Goal: Navigation & Orientation: Find specific page/section

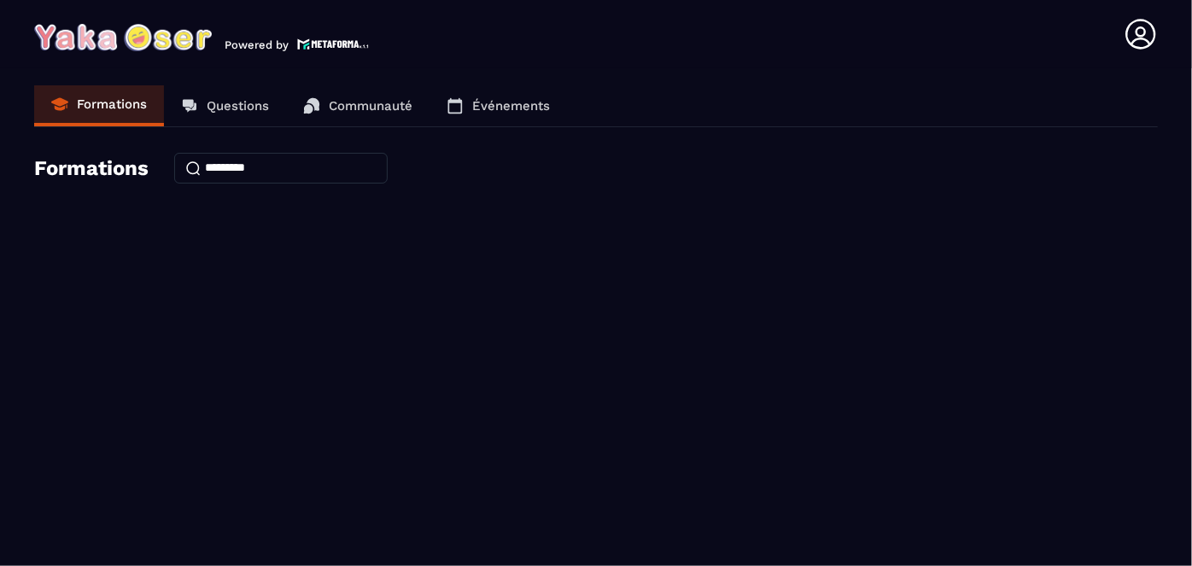
click at [234, 97] on link "Questions" at bounding box center [225, 105] width 122 height 41
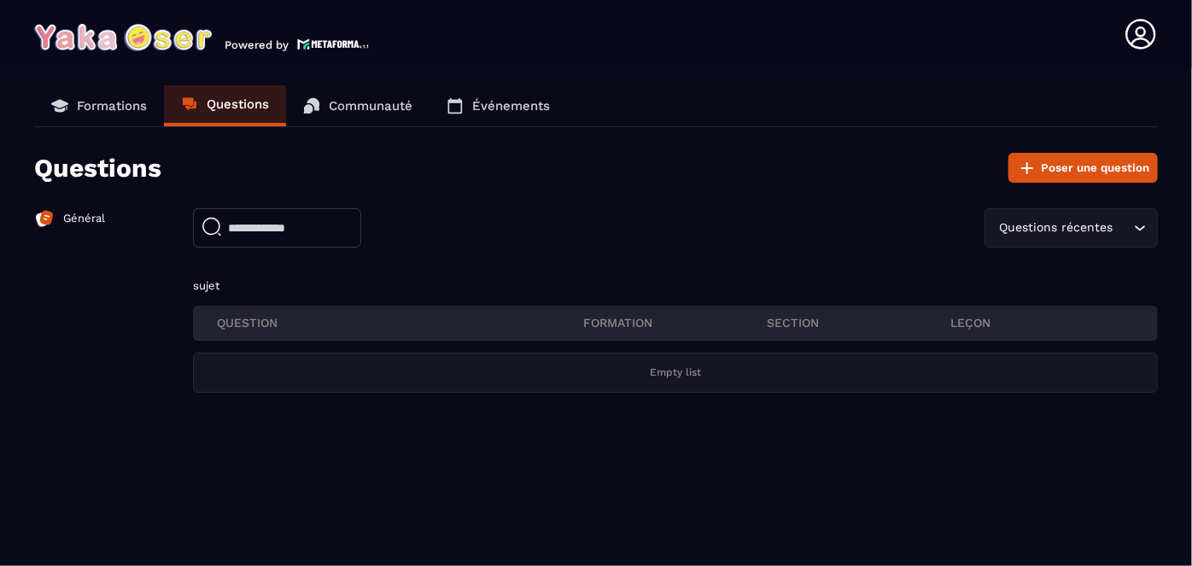
click at [354, 102] on p "Communauté" at bounding box center [371, 105] width 84 height 15
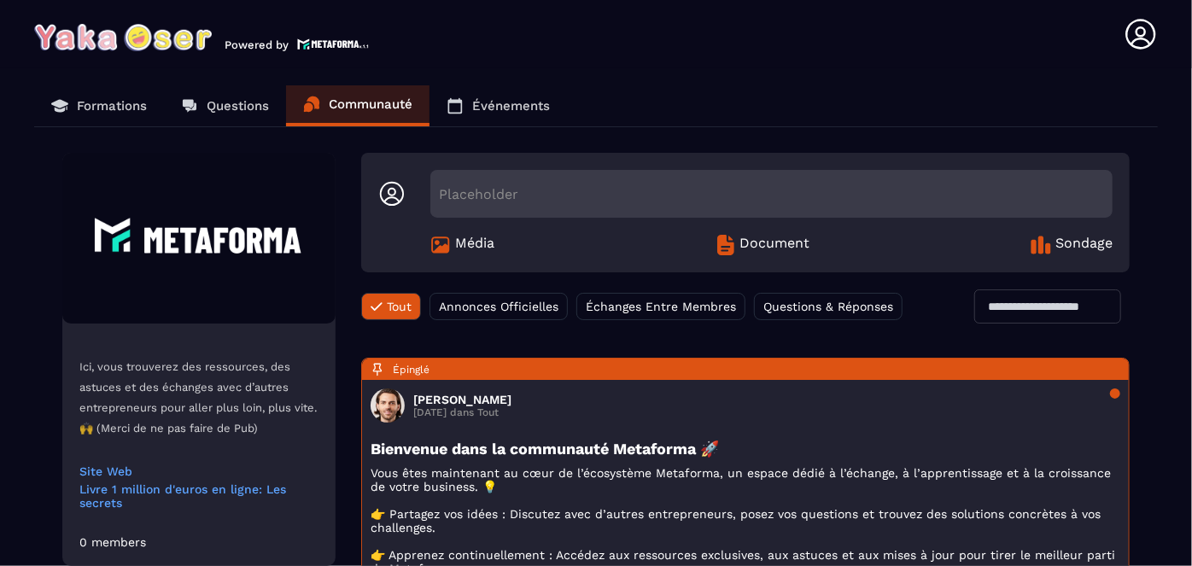
click at [483, 104] on p "Événements" at bounding box center [511, 105] width 78 height 15
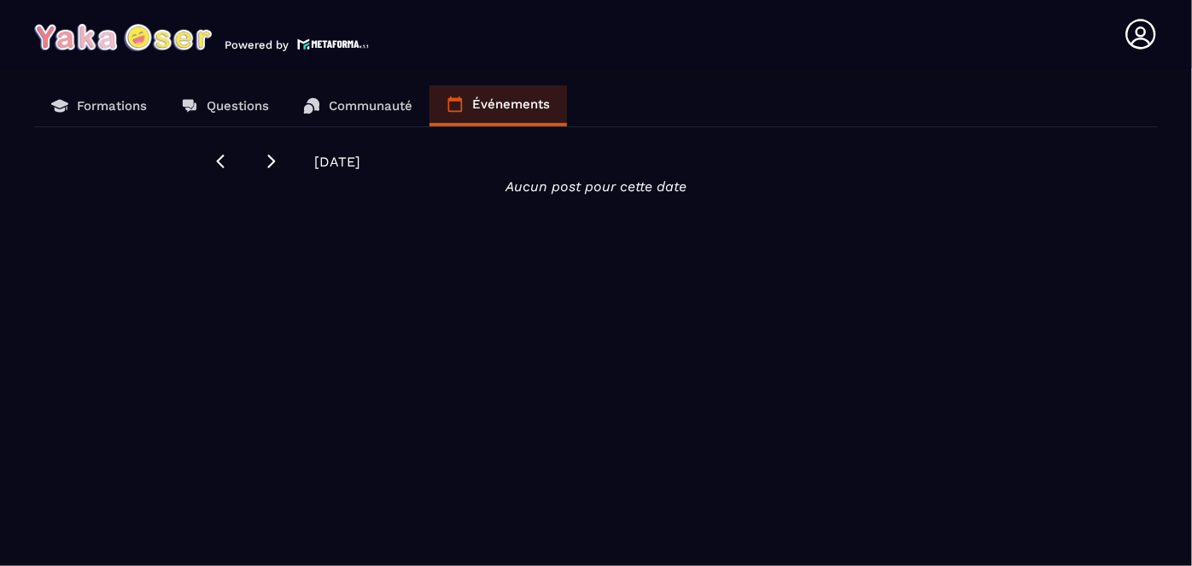
click at [374, 107] on p "Communauté" at bounding box center [371, 105] width 84 height 15
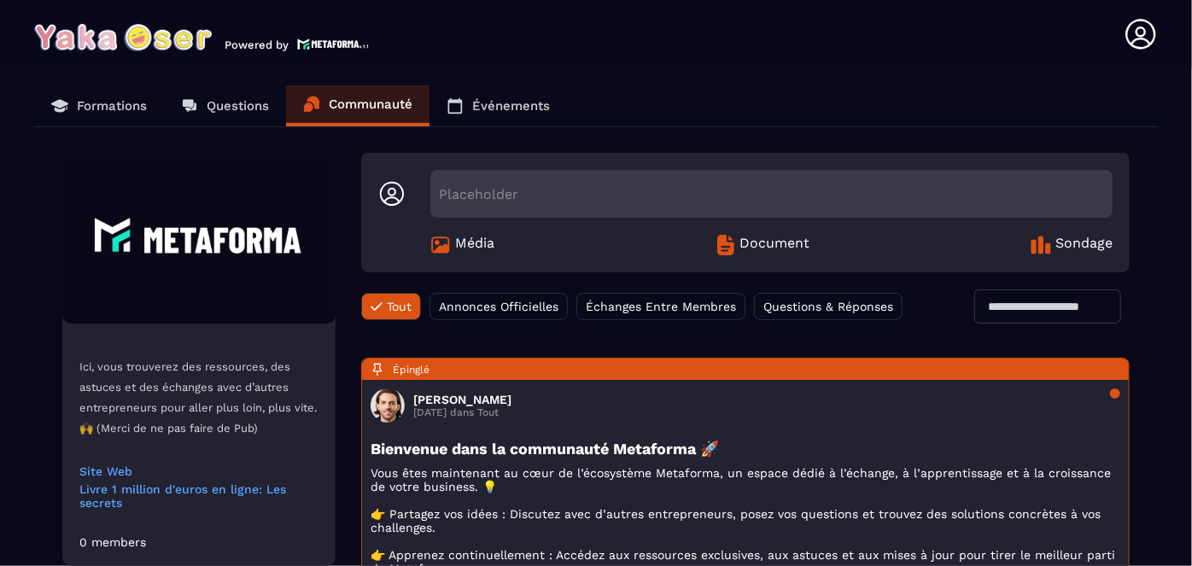
click at [255, 106] on p "Questions" at bounding box center [238, 105] width 62 height 15
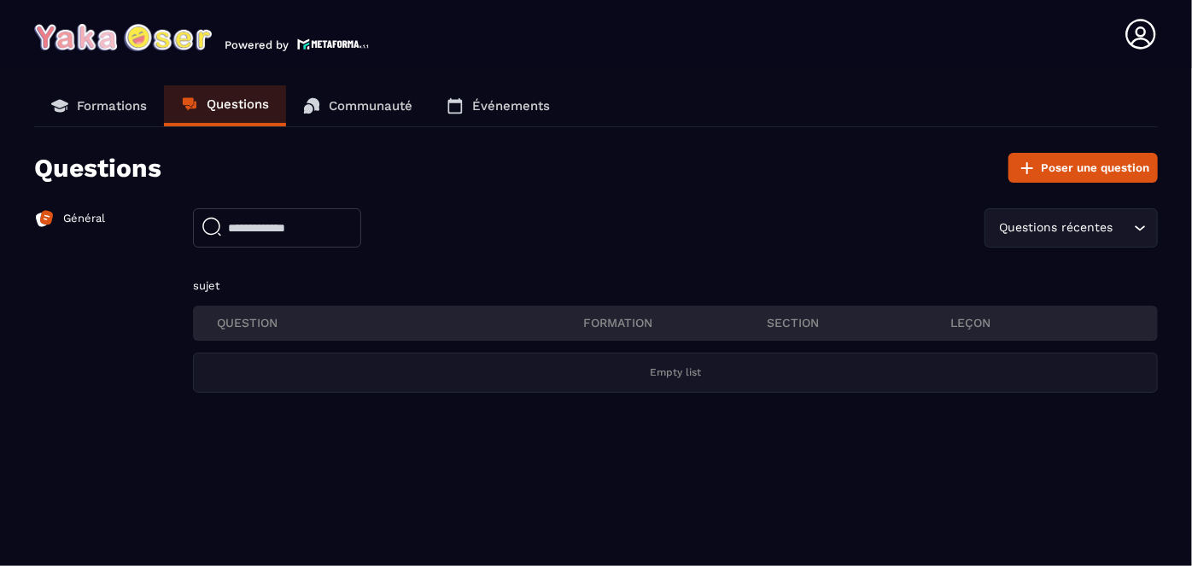
click at [100, 114] on link "Formations" at bounding box center [99, 105] width 130 height 41
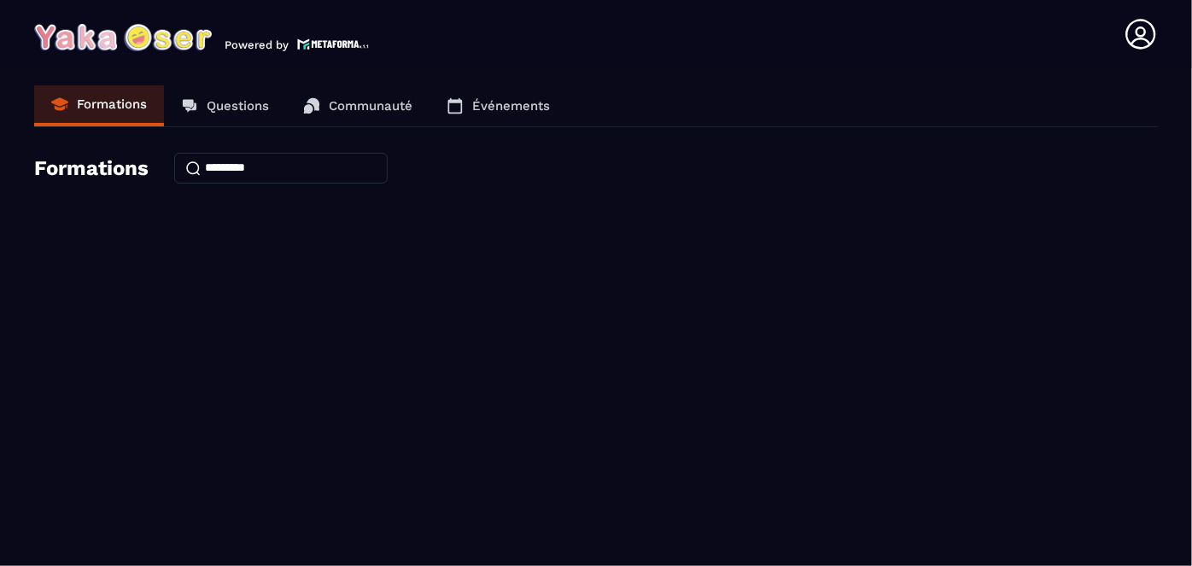
click at [99, 184] on div "Formations Questions Communauté Événements Formations" at bounding box center [596, 147] width 1124 height 124
